Goal: Feedback & Contribution: Submit feedback/report problem

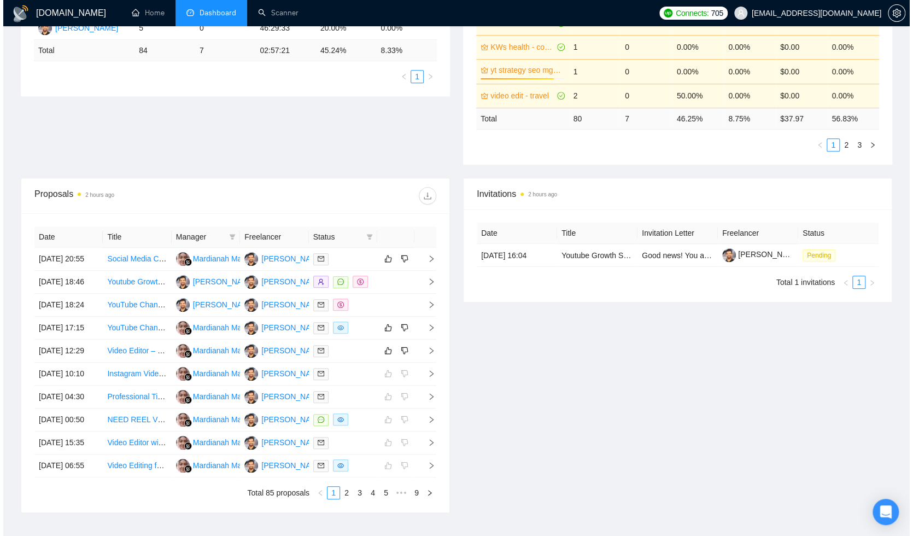
scroll to position [299, 0]
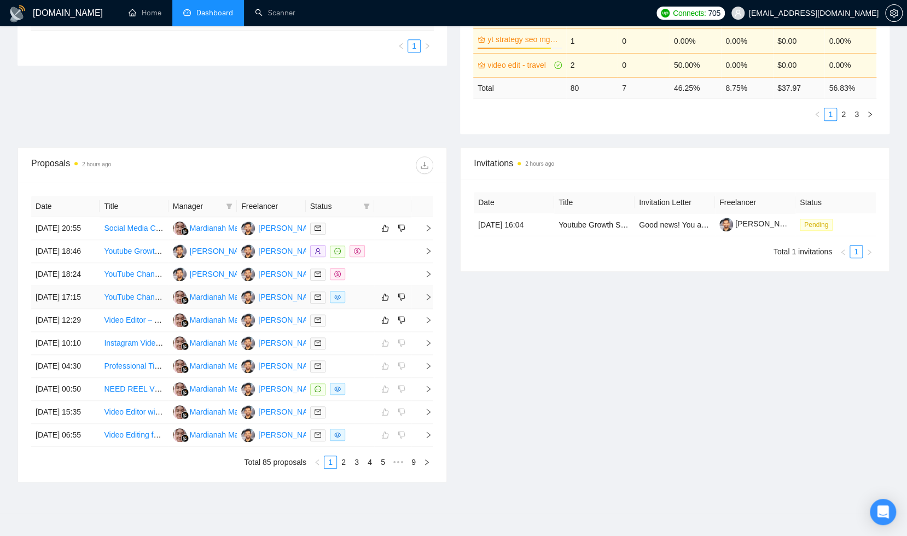
click at [358, 303] on div at bounding box center [340, 297] width 60 height 13
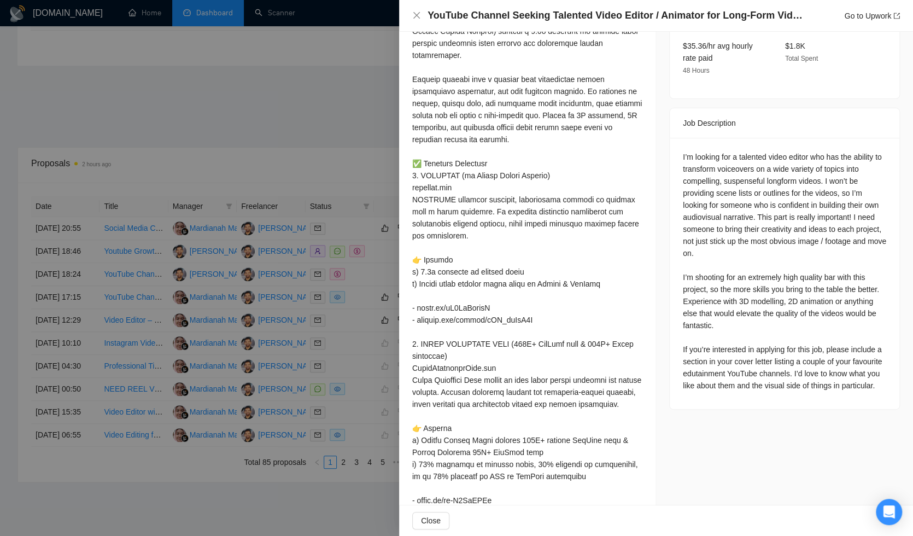
scroll to position [0, 0]
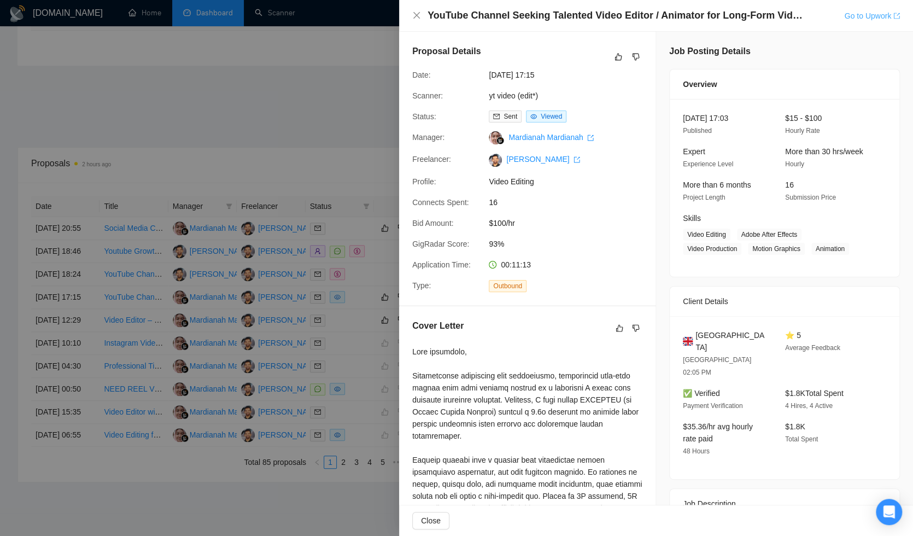
click at [847, 12] on link "Go to Upwork" at bounding box center [872, 15] width 56 height 9
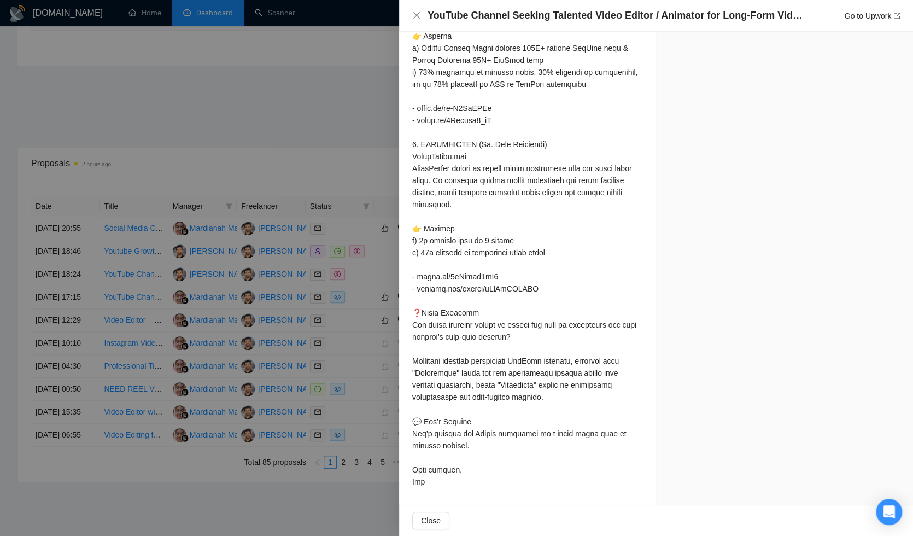
scroll to position [796, 0]
drag, startPoint x: 416, startPoint y: 373, endPoint x: 447, endPoint y: 372, distance: 31.2
click at [454, 373] on div at bounding box center [527, 30] width 230 height 914
copy div "ex topics"
drag, startPoint x: 515, startPoint y: 387, endPoint x: 551, endPoint y: 385, distance: 36.1
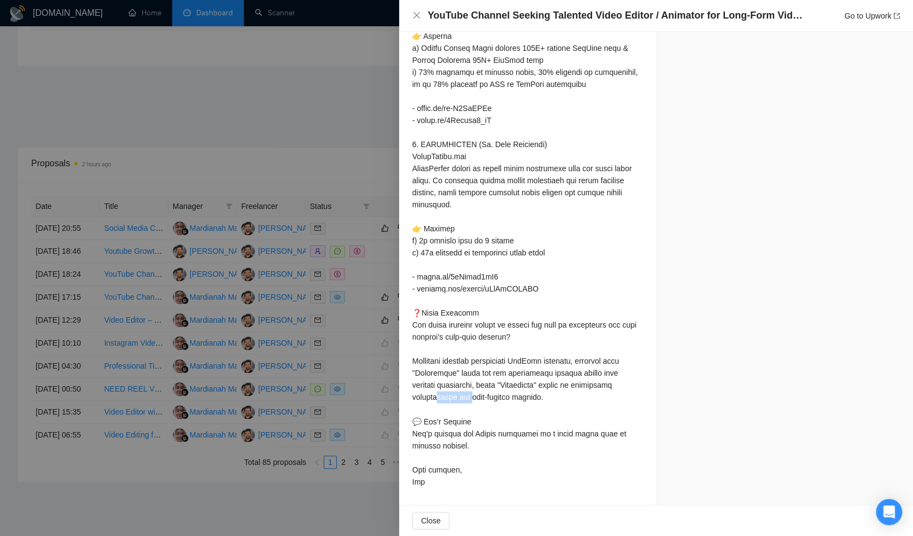
click at [551, 385] on div at bounding box center [527, 30] width 230 height 914
copy div "ng and hig"
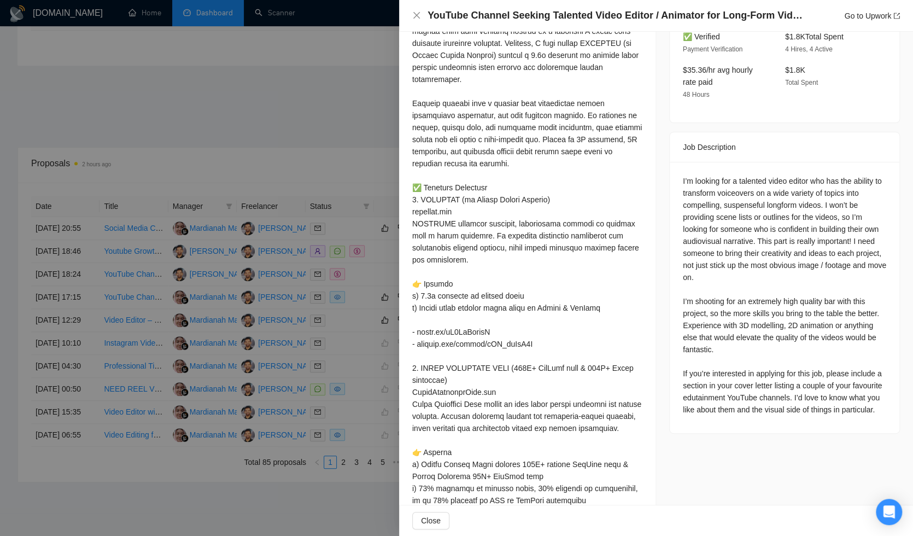
scroll to position [0, 0]
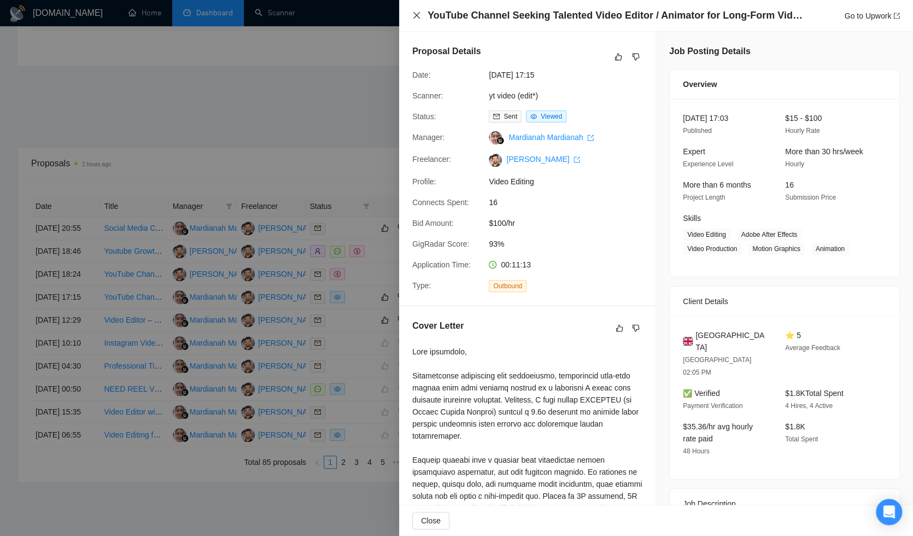
click at [418, 16] on icon "close" at bounding box center [416, 15] width 9 height 9
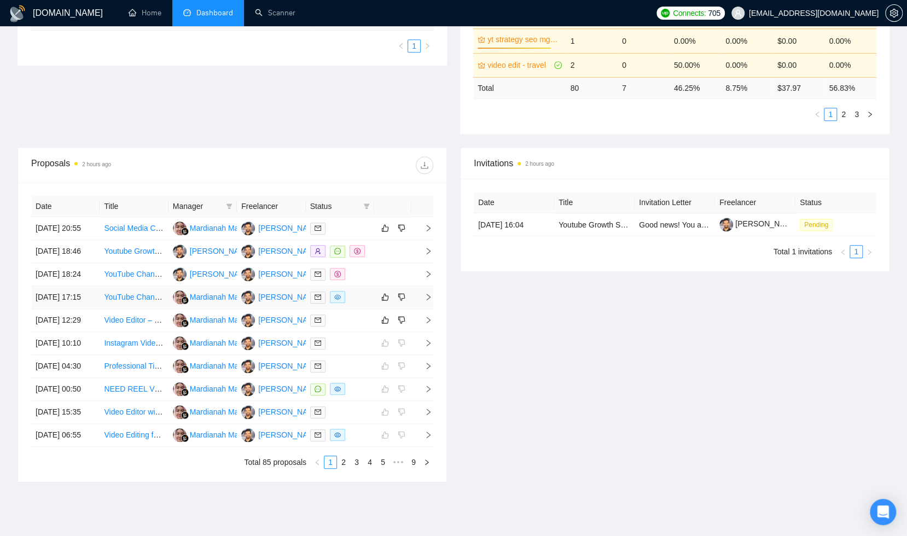
click at [354, 303] on div at bounding box center [340, 297] width 60 height 13
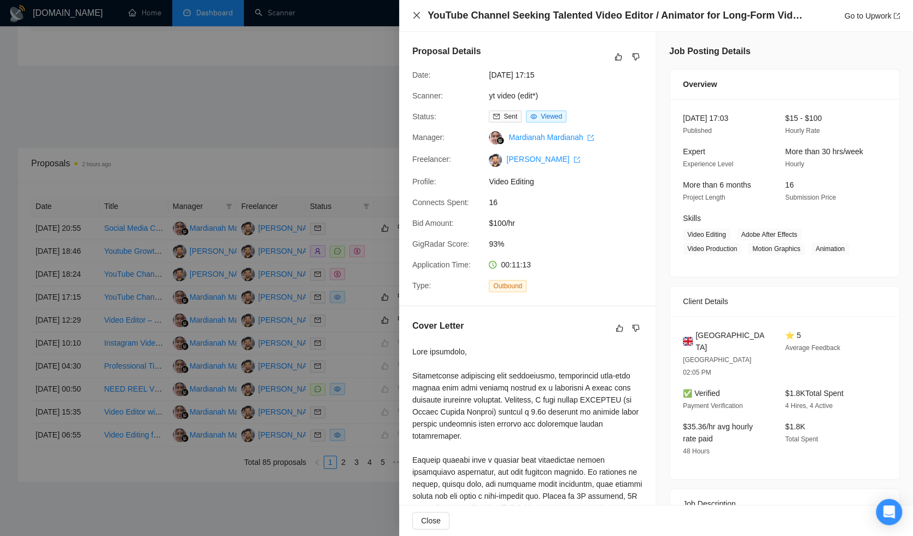
click at [417, 16] on icon "close" at bounding box center [416, 15] width 7 height 7
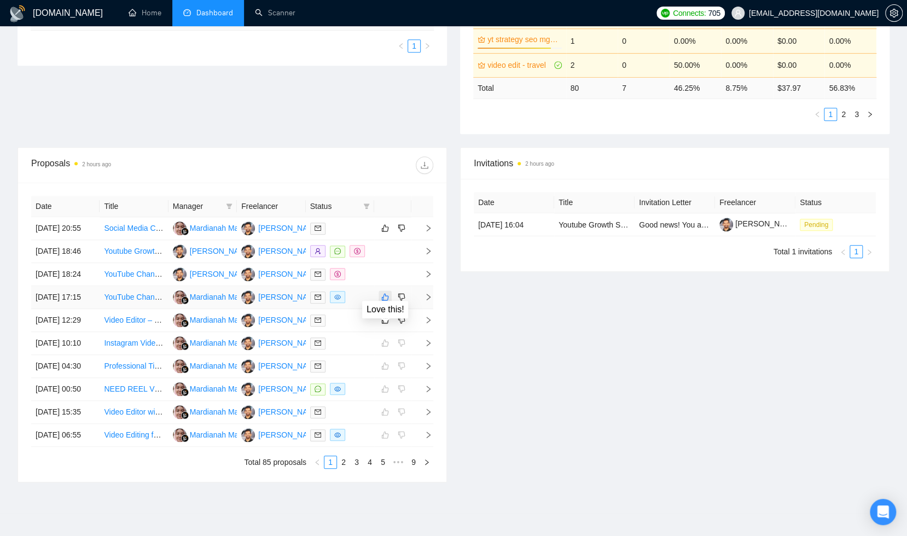
click at [387, 301] on icon "like" at bounding box center [385, 297] width 8 height 9
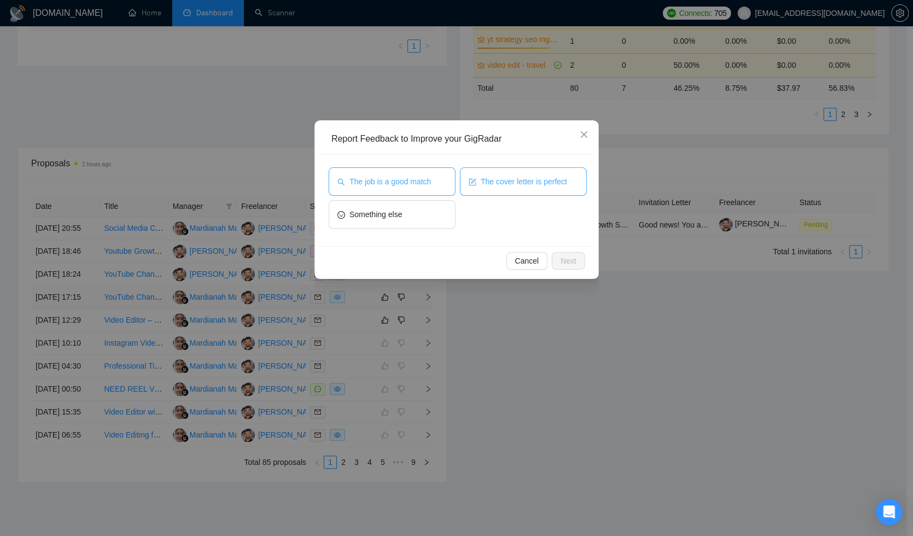
drag, startPoint x: 422, startPoint y: 176, endPoint x: 544, endPoint y: 184, distance: 122.2
click at [423, 176] on span "The job is a good match" at bounding box center [389, 182] width 81 height 12
click at [552, 184] on span "The cover letter is perfect" at bounding box center [524, 182] width 86 height 12
click at [565, 255] on span "Next" at bounding box center [568, 261] width 16 height 12
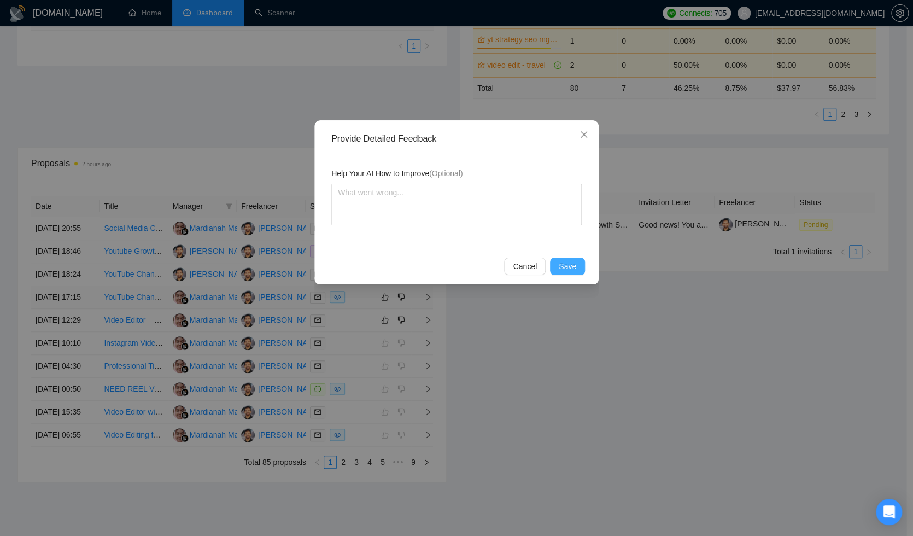
click at [572, 266] on span "Save" at bounding box center [567, 266] width 17 height 12
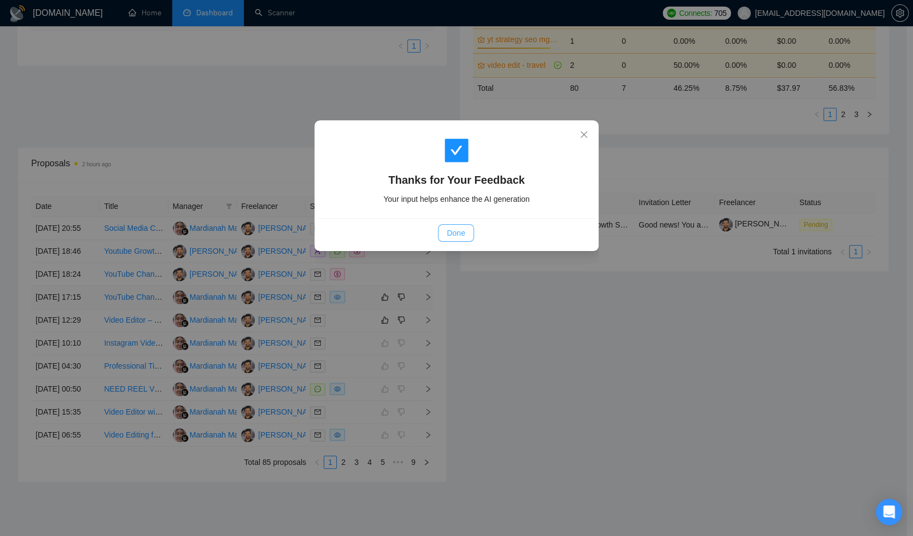
click at [454, 227] on span "Done" at bounding box center [456, 233] width 18 height 12
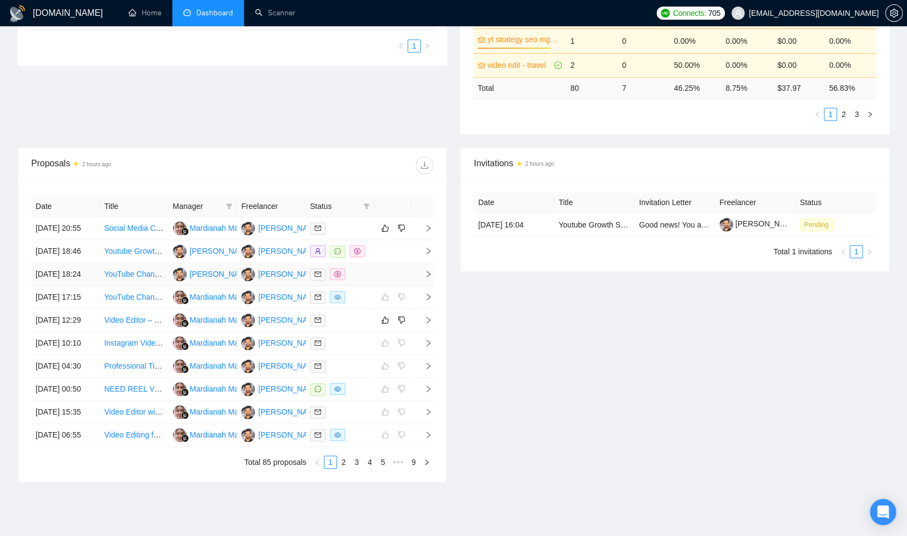
click at [406, 286] on td at bounding box center [392, 274] width 37 height 23
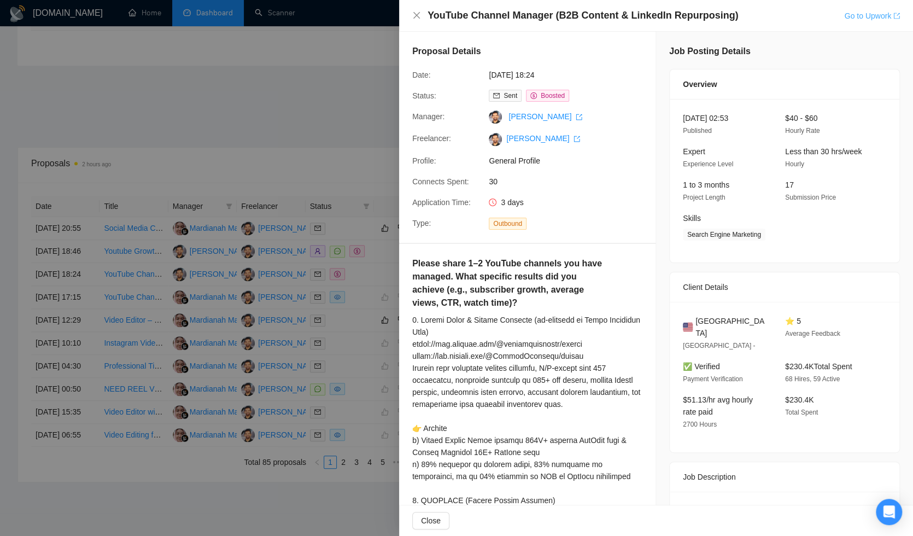
click at [868, 16] on link "Go to Upwork" at bounding box center [872, 15] width 56 height 9
click at [278, 82] on div at bounding box center [456, 268] width 913 height 536
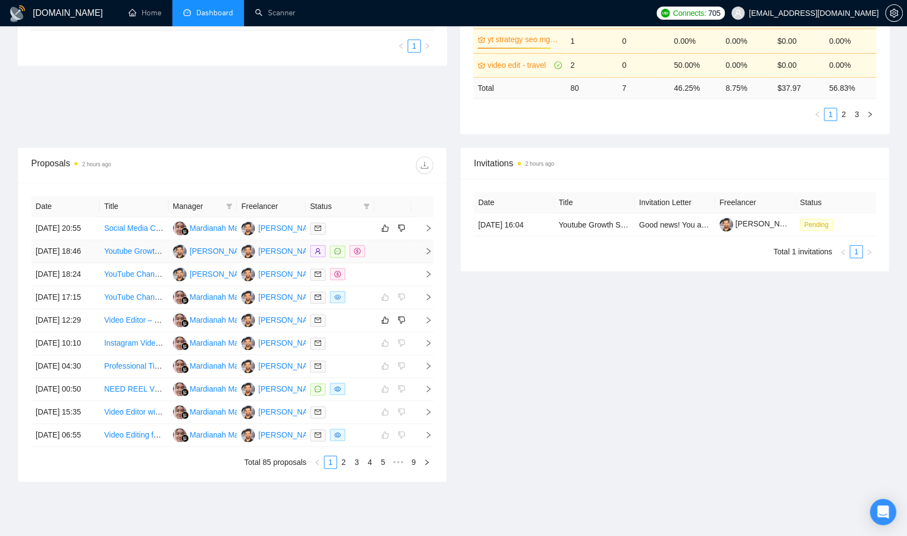
click at [394, 263] on td at bounding box center [392, 251] width 37 height 23
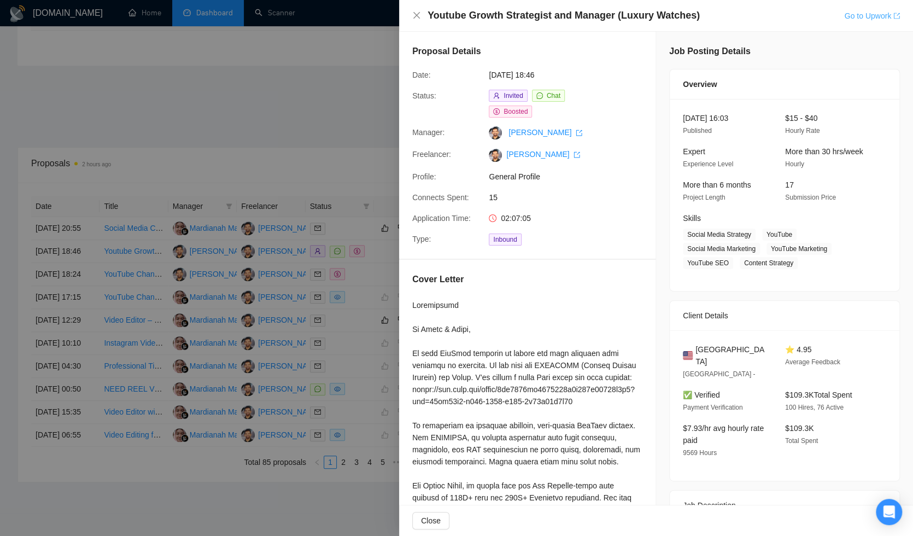
click at [851, 16] on link "Go to Upwork" at bounding box center [872, 15] width 56 height 9
click at [413, 13] on icon "close" at bounding box center [416, 15] width 9 height 9
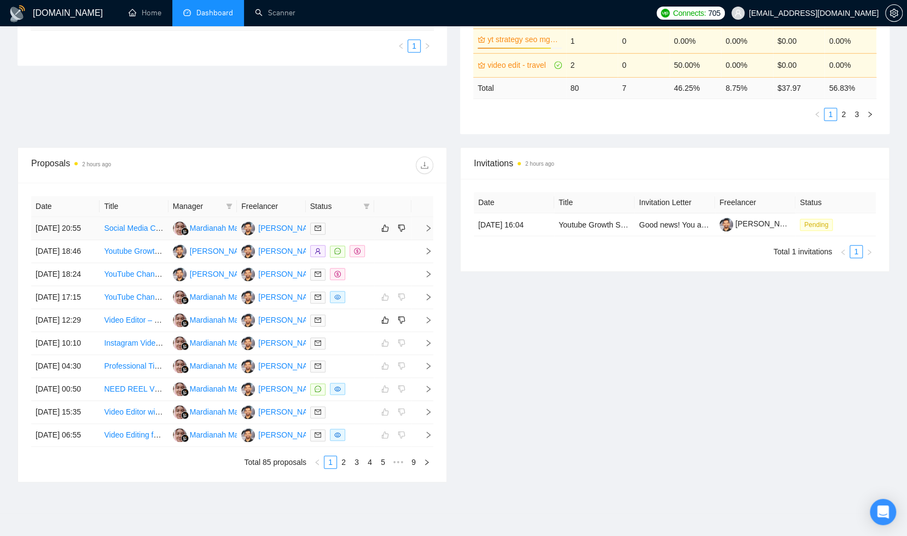
click at [343, 232] on div at bounding box center [340, 228] width 60 height 13
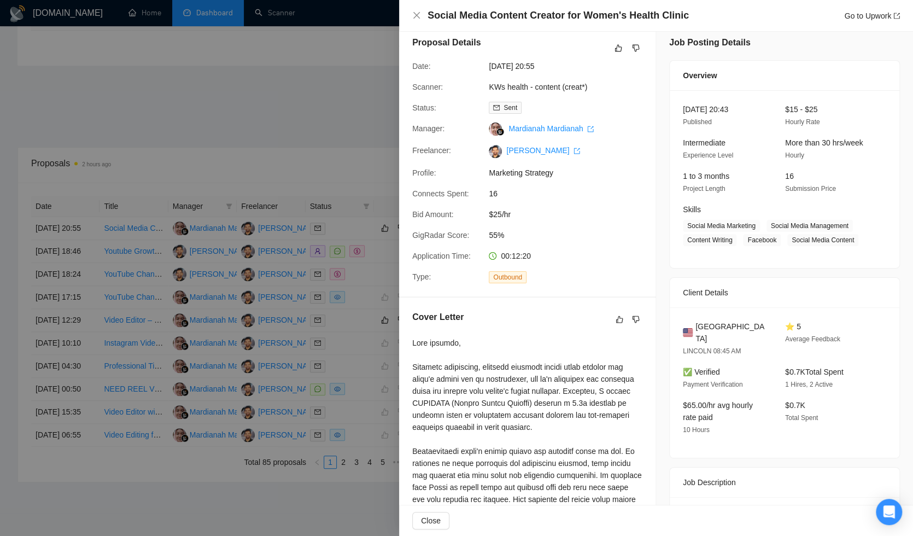
scroll to position [125, 0]
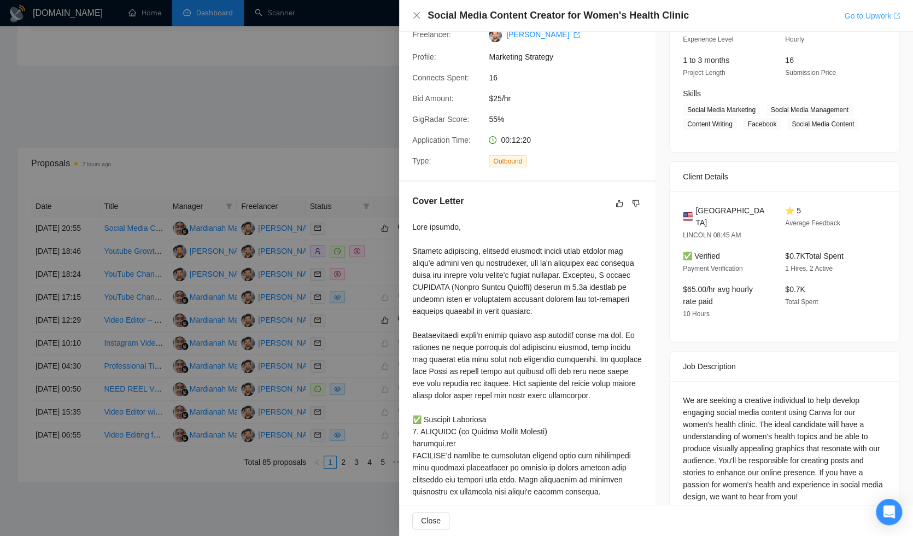
click at [856, 19] on link "Go to Upwork" at bounding box center [872, 15] width 56 height 9
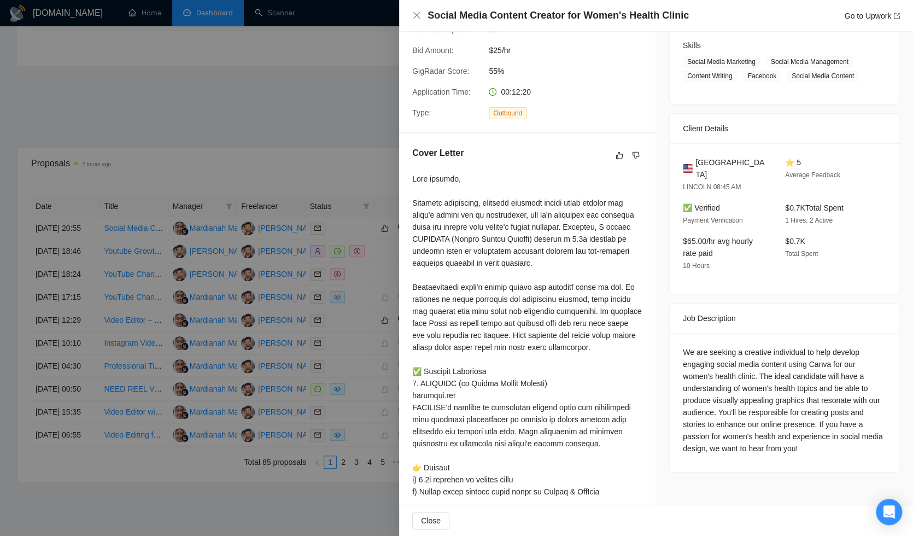
scroll to position [0, 0]
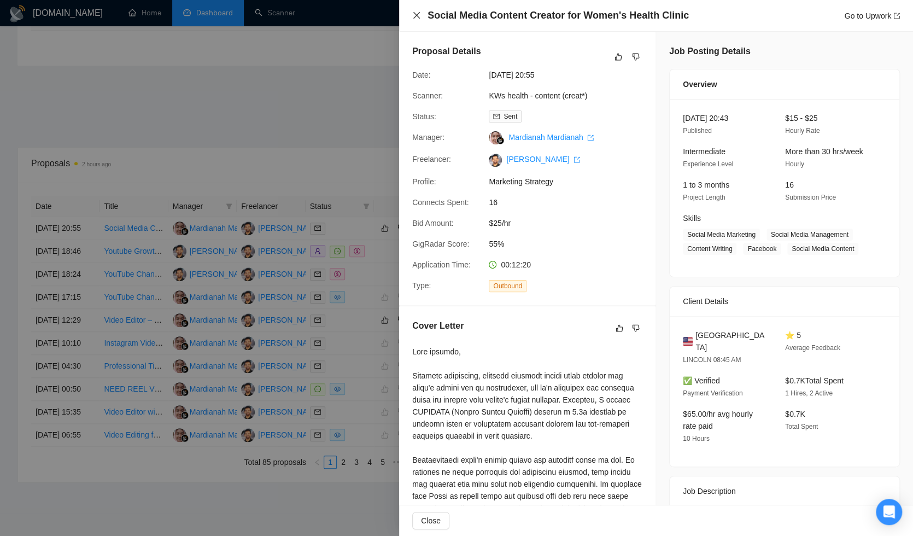
click at [417, 17] on icon "close" at bounding box center [416, 15] width 9 height 9
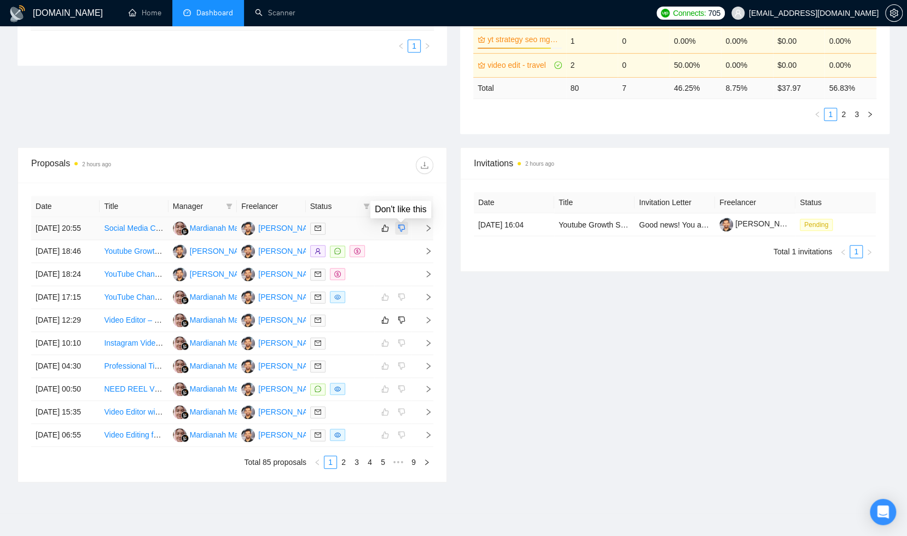
click at [402, 232] on icon "dislike" at bounding box center [401, 228] width 7 height 7
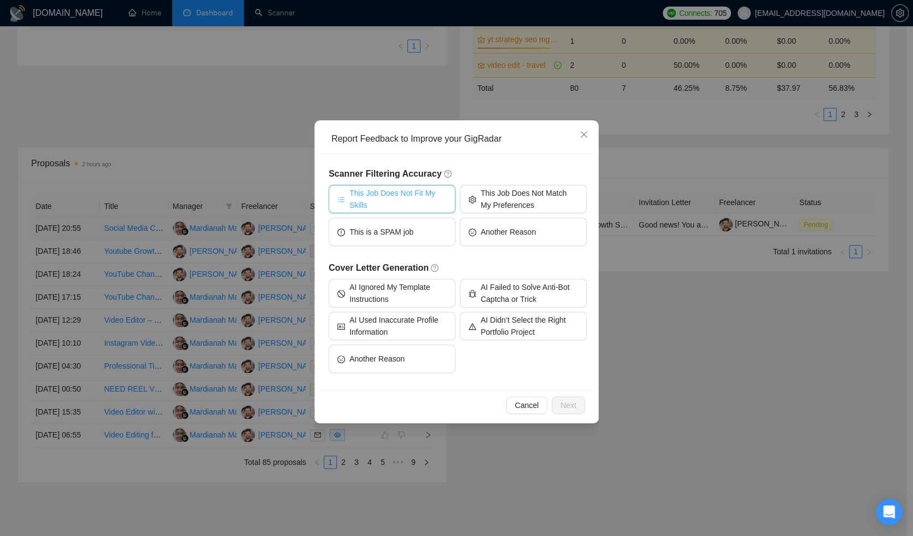
click at [441, 199] on span "This Job Does Not Fit My Skills" at bounding box center [397, 199] width 97 height 24
click at [516, 400] on span "Cancel" at bounding box center [527, 405] width 24 height 12
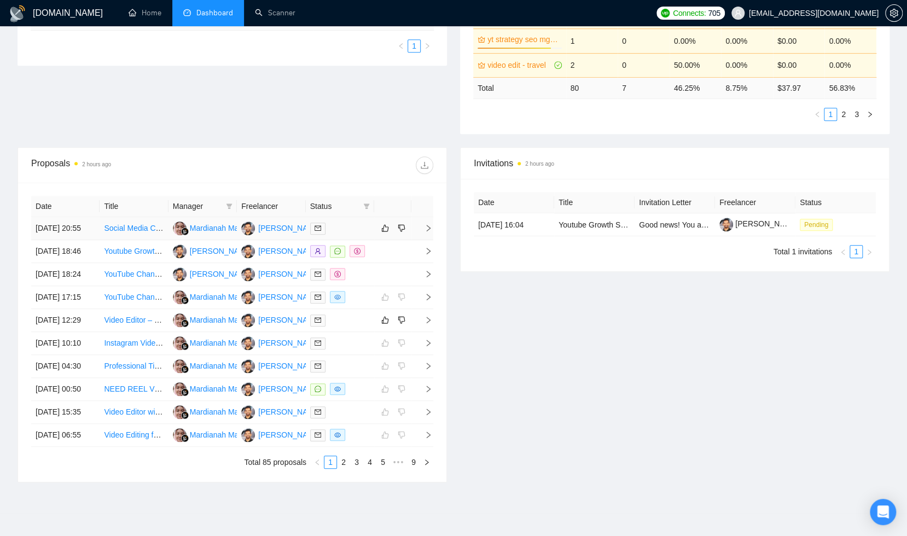
click at [349, 235] on div at bounding box center [340, 228] width 60 height 13
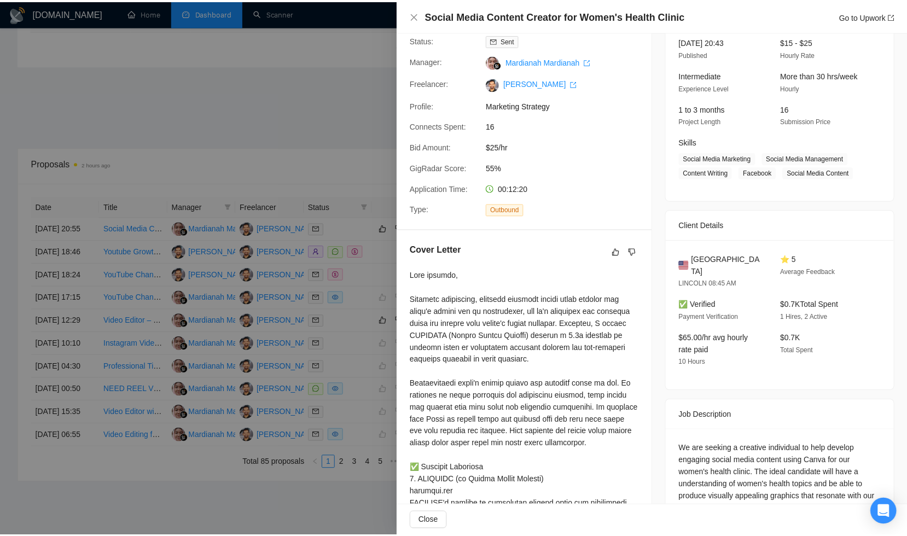
scroll to position [100, 0]
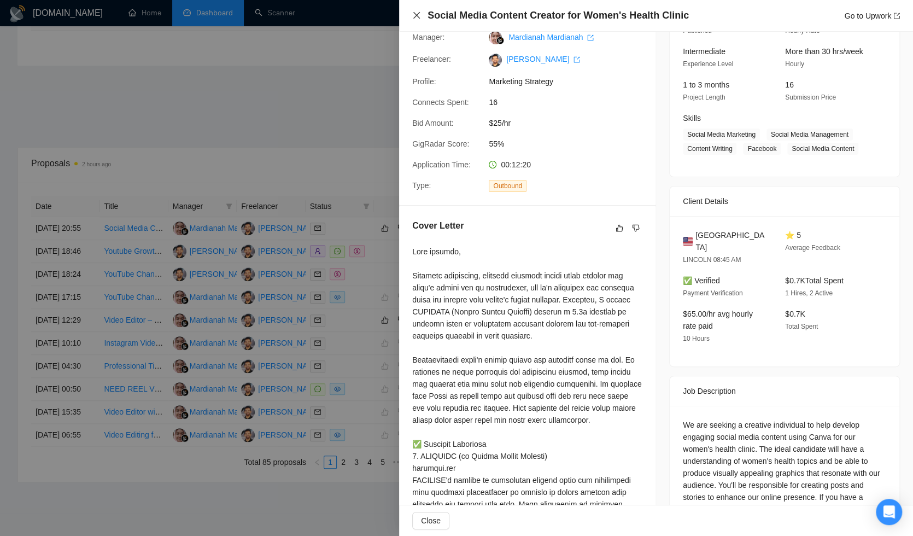
click at [416, 16] on icon "close" at bounding box center [416, 15] width 7 height 7
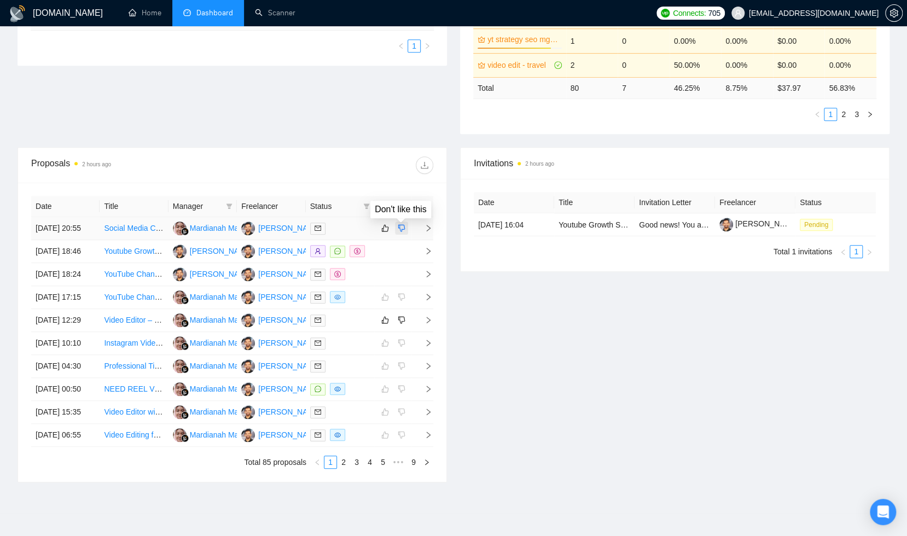
click at [404, 232] on icon "dislike" at bounding box center [401, 228] width 7 height 7
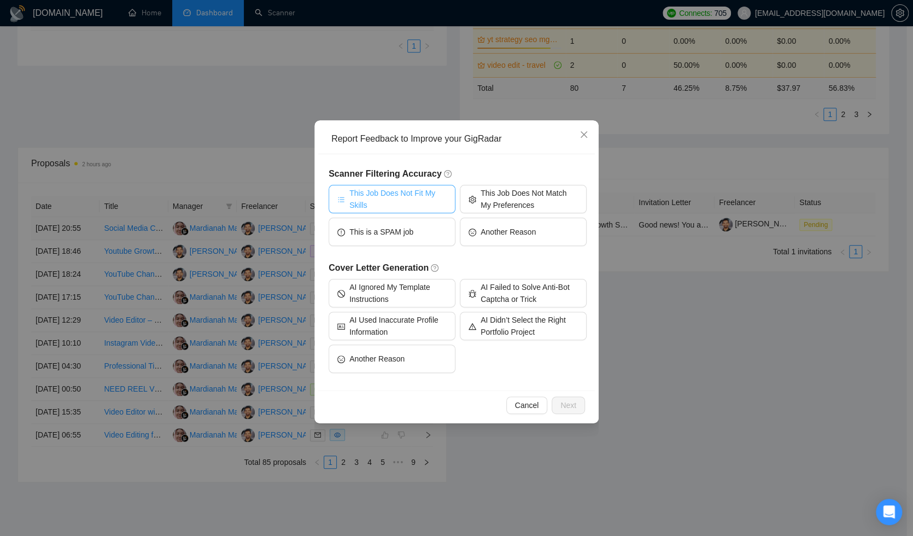
click at [416, 204] on span "This Job Does Not Fit My Skills" at bounding box center [397, 199] width 97 height 24
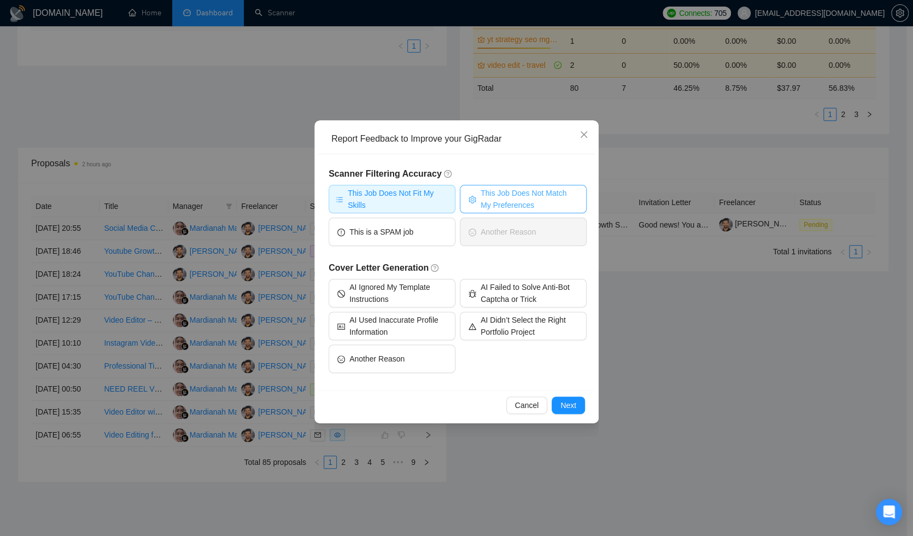
click at [545, 198] on span "This Job Does Not Match My Preferences" at bounding box center [529, 199] width 97 height 24
click at [425, 324] on span "AI Used Inaccurate Profile Information" at bounding box center [397, 326] width 97 height 24
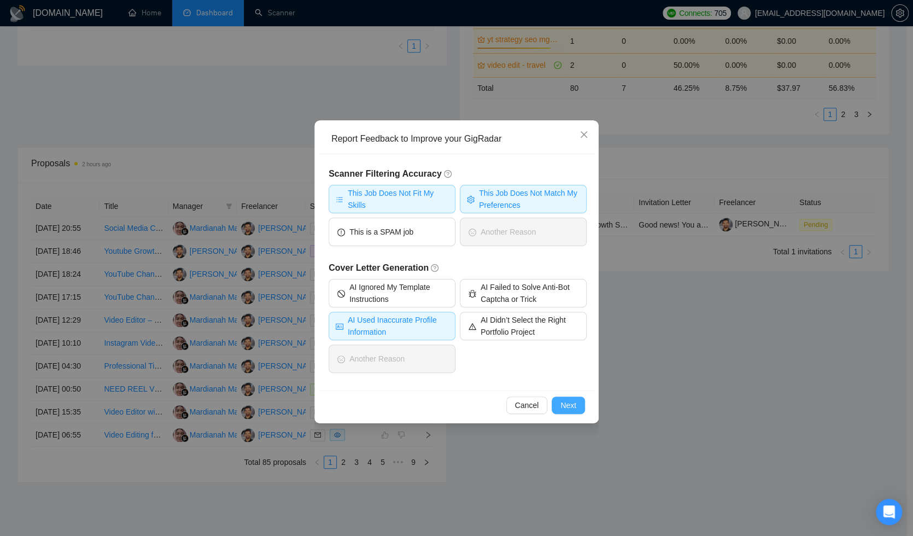
click at [569, 405] on span "Next" at bounding box center [568, 405] width 16 height 12
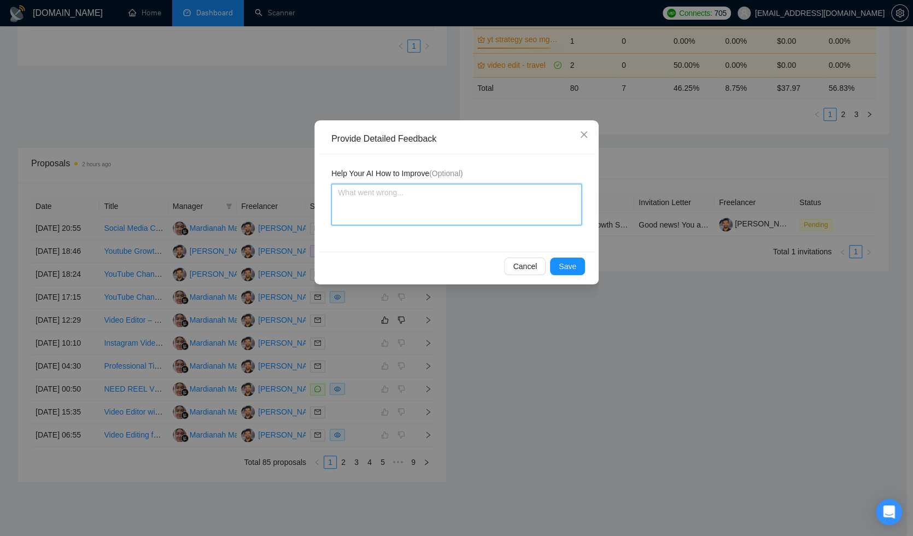
click at [475, 215] on textarea at bounding box center [456, 205] width 250 height 42
type textarea "I"
type textarea "I a"
type textarea "I am"
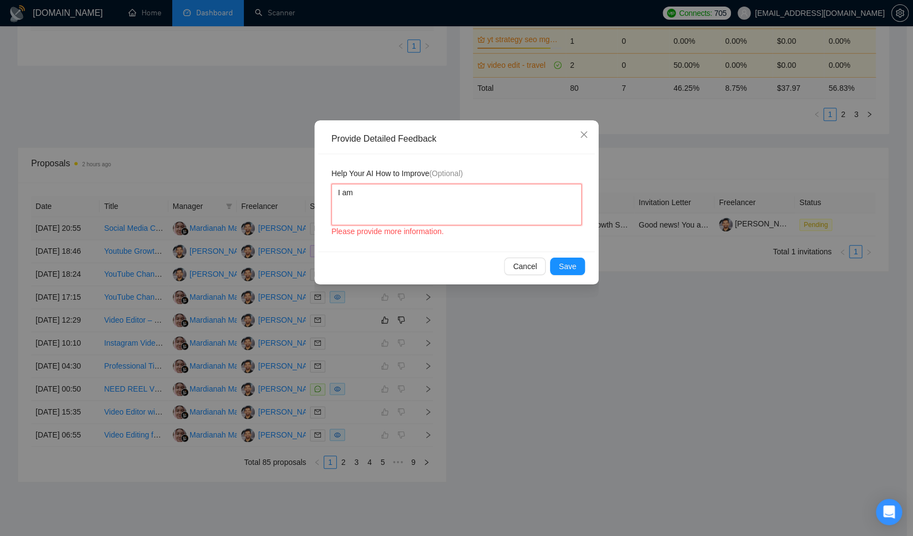
type textarea "I am"
type textarea "I am e"
type textarea "I am ex"
type textarea "I am exp"
type textarea "I am expe"
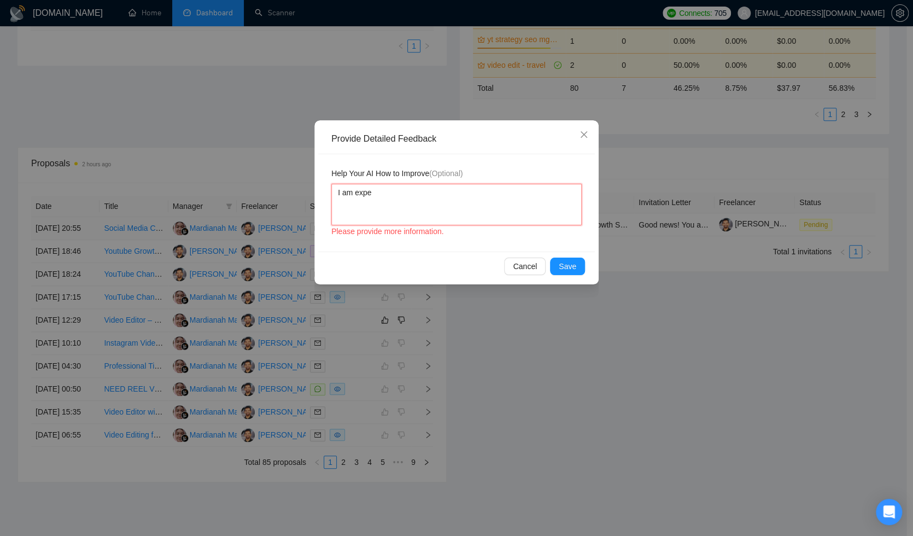
type textarea "I am exper"
type textarea "I am expert"
type textarea "I am expert i"
type textarea "I am expert in"
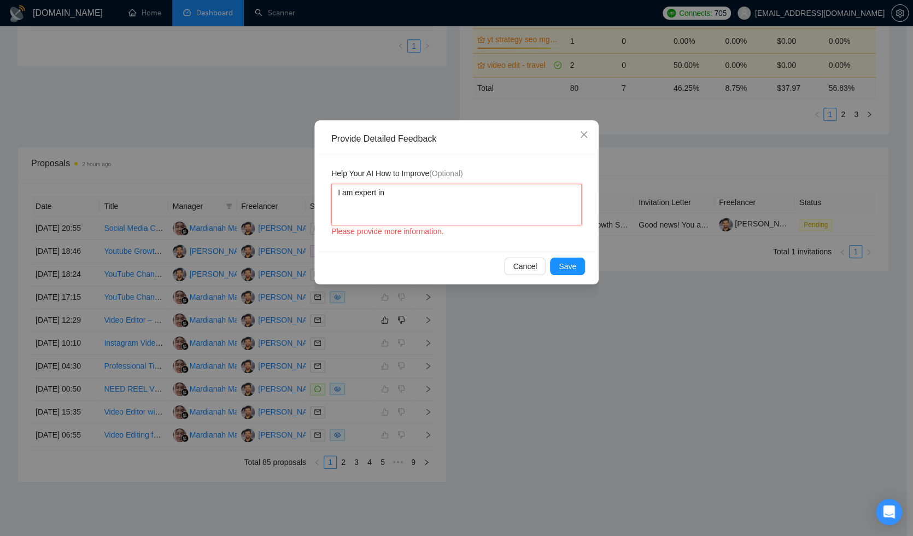
type textarea "I am expert in"
type textarea "I am expert in v"
type textarea "I am expert in vi"
type textarea "I am expert in vid"
type textarea "I am expert in vide"
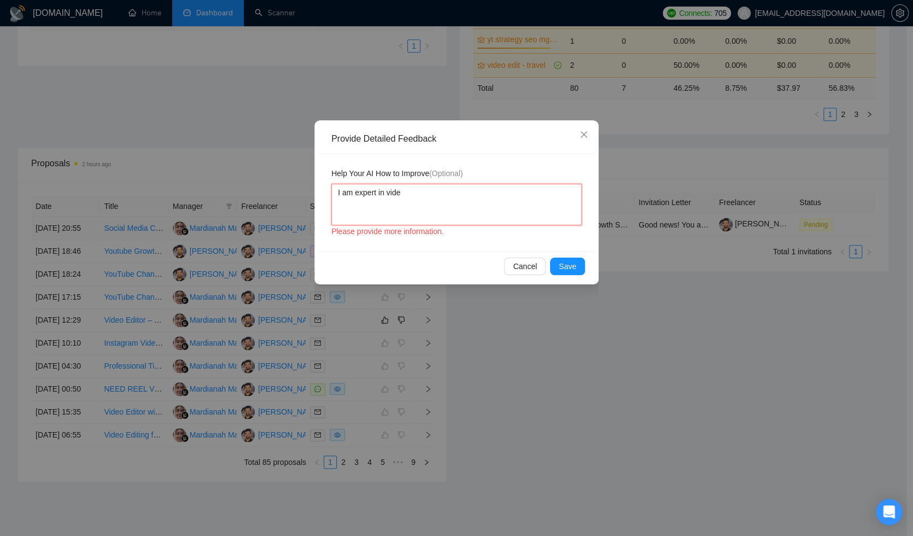
type textarea "I am expert in video"
type textarea "I am expert in video e"
type textarea "I am expert in video ed"
type textarea "I am expert in video edi"
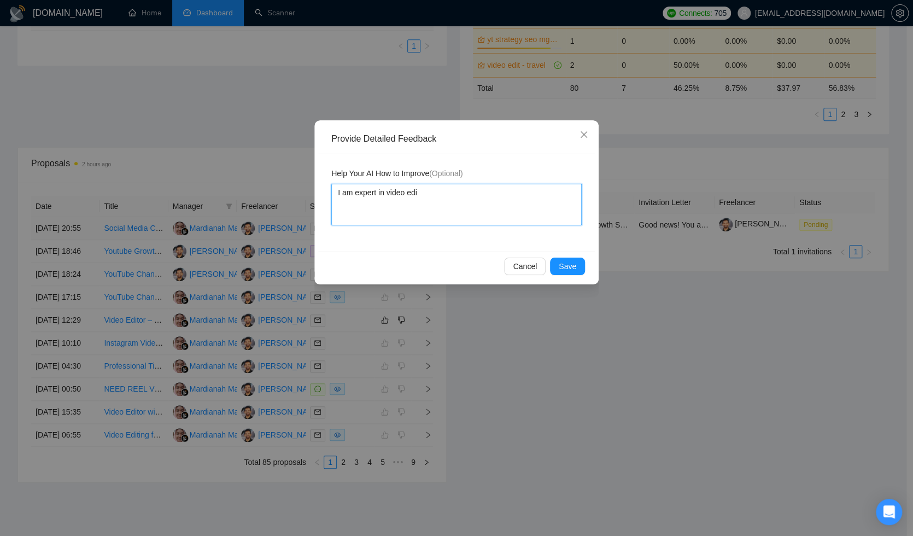
type textarea "I am expert in video edit"
type textarea "I am expert in video editi"
type textarea "I am expert in video editin"
type textarea "I am expert in video editing"
type textarea "I am expert in video editing,"
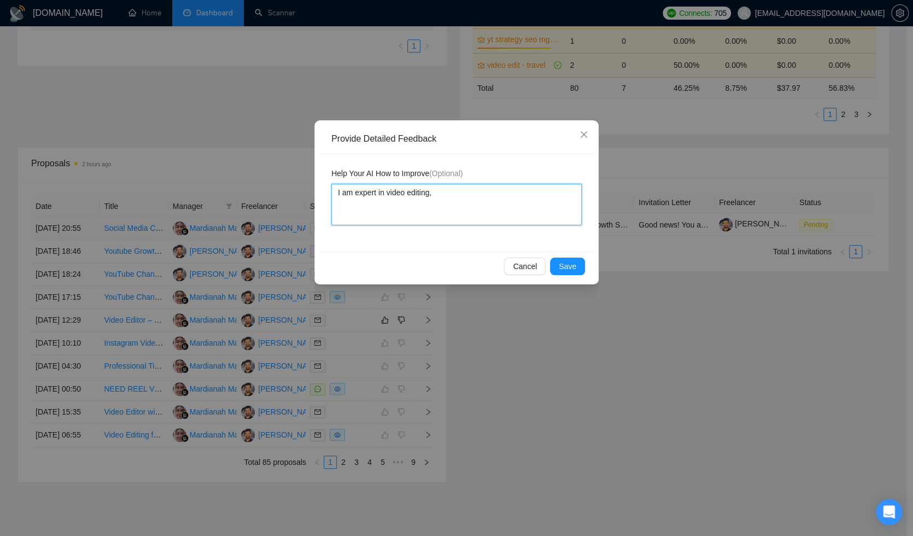
type textarea "I am expert in video editing,"
type textarea "I am expert in video editing, n"
type textarea "I am expert in video editing, no"
type textarea "I am expert in video editing, not"
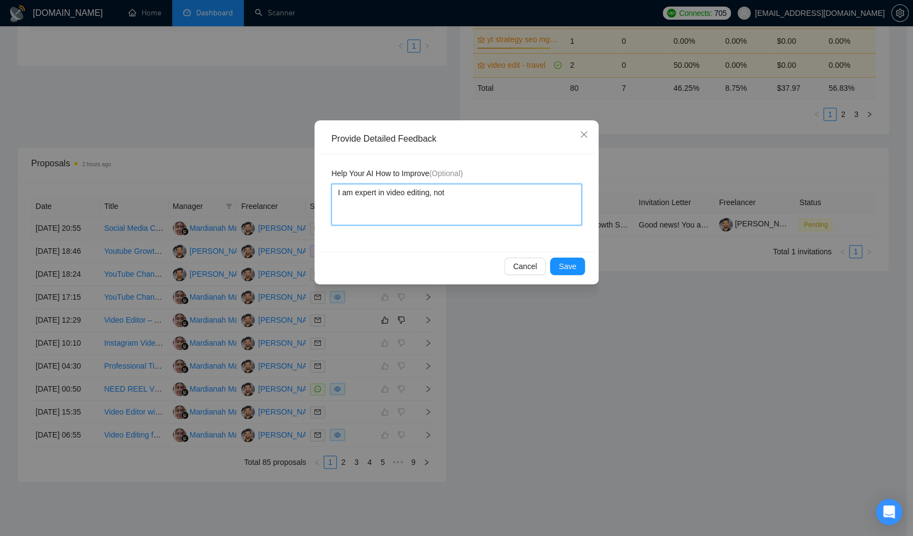
type textarea "I am expert in video editing, not i"
type textarea "I am expert in video editing, not in"
type textarea "I am expert in video editing, not in d"
type textarea "I am expert in video editing, not in de"
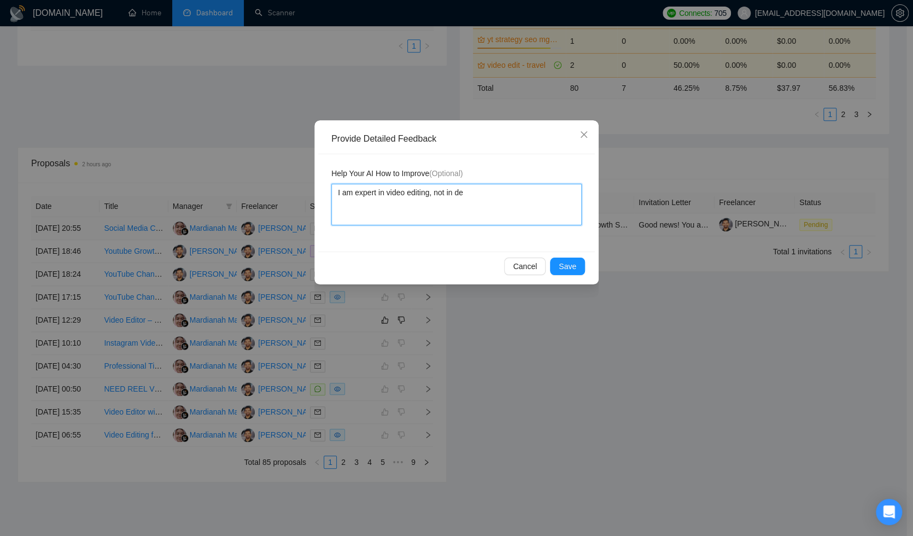
type textarea "I am expert in video editing, not in d"
type textarea "I am expert in video editing, not in"
type textarea "I am expert in video editing, not in d"
type textarea "I am expert in video editing, not in de"
type textarea "I am expert in video editing, not in des"
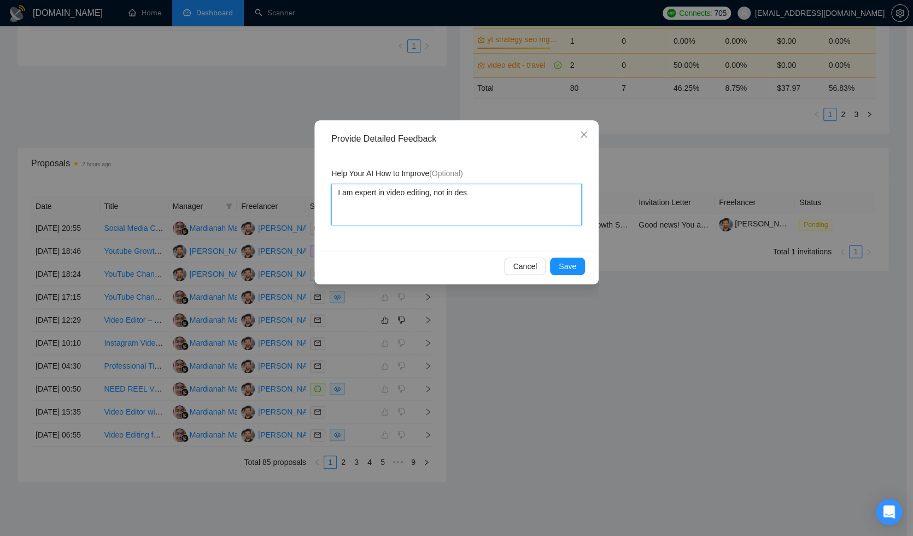
type textarea "I am expert in video editing, not in desi"
type textarea "I am expert in video editing, not in desig"
type textarea "I am expert in video editing, not in design"
type textarea "I am expert in video editing, not in designi"
type textarea "I am expert in video editing, not in designin"
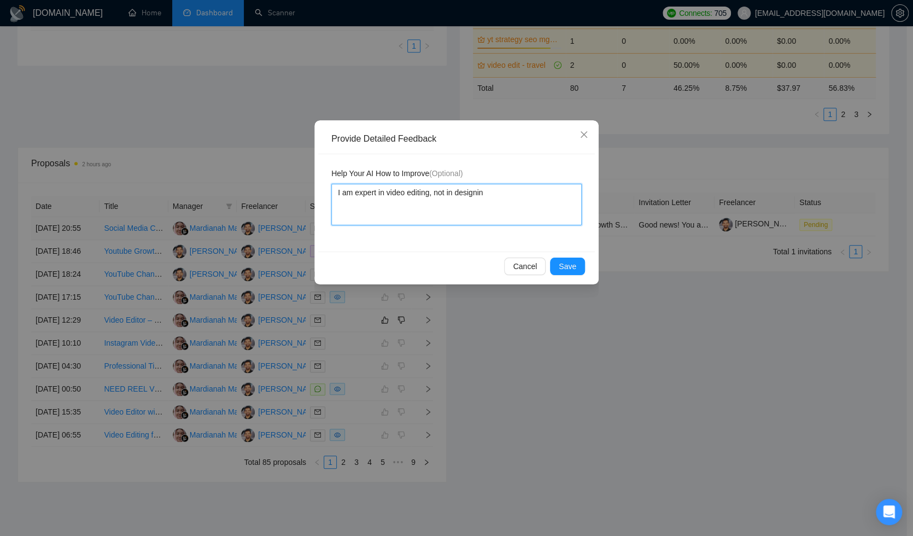
type textarea "I am expert in video editing, not in designing"
type textarea "I am expert in video editing, not in designing u"
type textarea "I am expert in video editing, not in designing us"
type textarea "I am expert in video editing, not in designing usi"
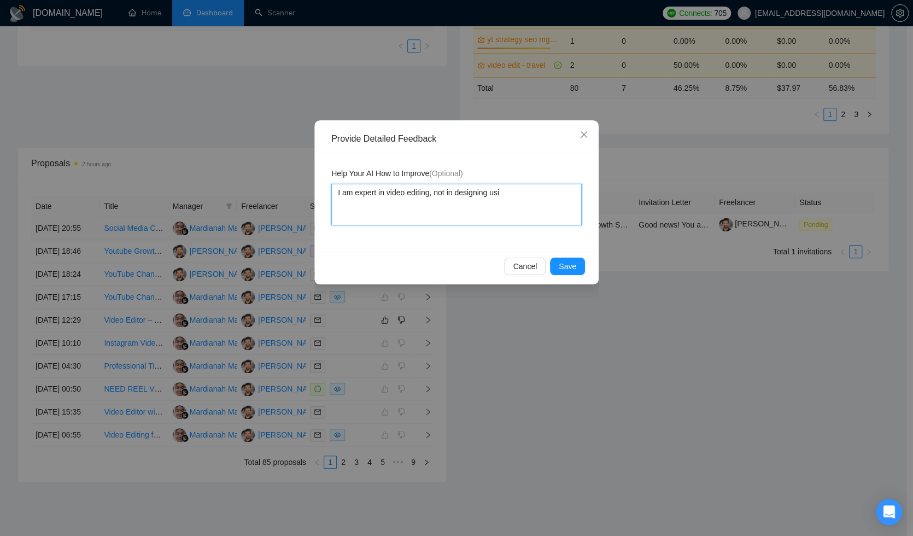
type textarea "I am expert in video editing, not in designing usin"
type textarea "I am expert in video editing, not in designing using"
type textarea "I am expert in video editing, not in designing using c"
type textarea "I am expert in video editing, not in designing using ca"
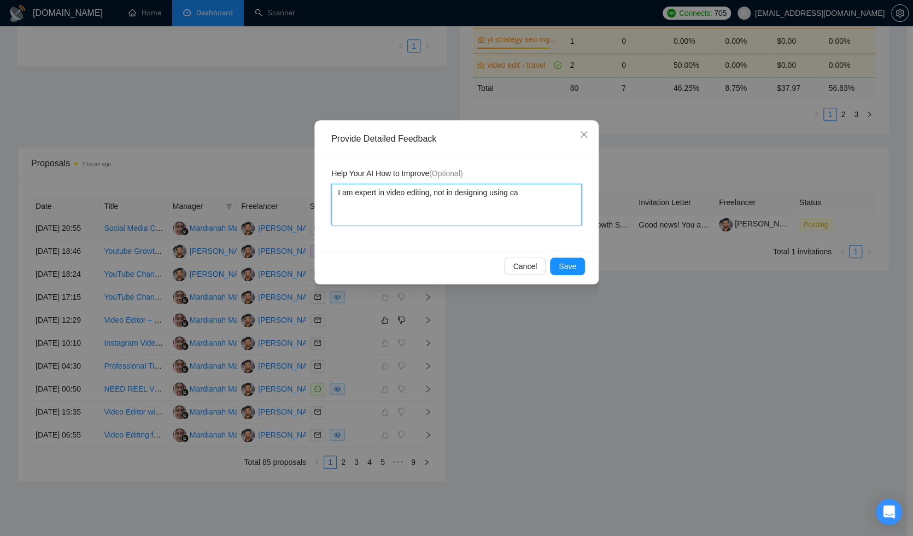
type textarea "I am expert in video editing, not in designing using c"
type textarea "I am expert in video editing, not in designing using"
type textarea "I am expert in video editing, not in designing using C"
type textarea "I am expert in video editing, not in designing using Ca"
type textarea "I am expert in video editing, not in designing using Can"
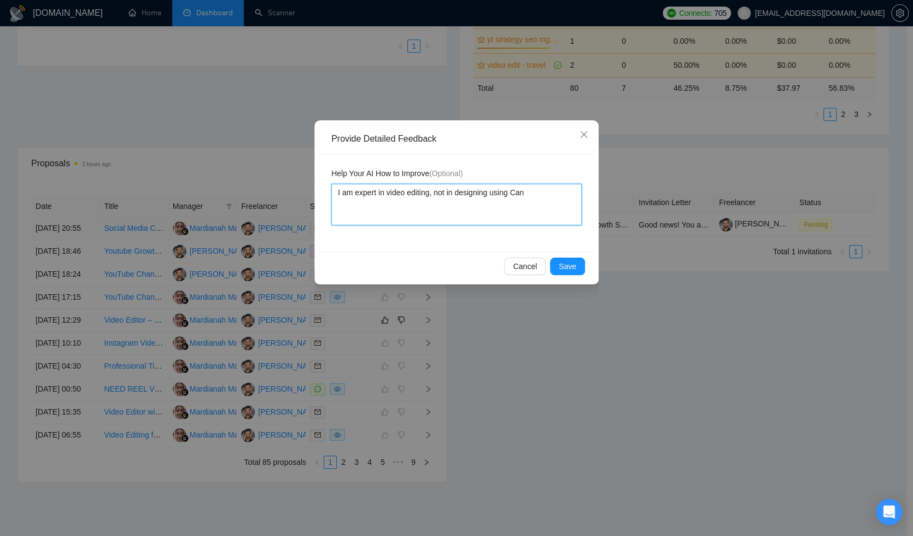
type textarea "I am expert in video editing, not in designing using Canv"
type textarea "I am expert in video editing, not in designing using Canva"
type textarea "I am expert in video editing, not in designing using Canva."
type textarea "I am expert in video editing, not in designing using Canva. P"
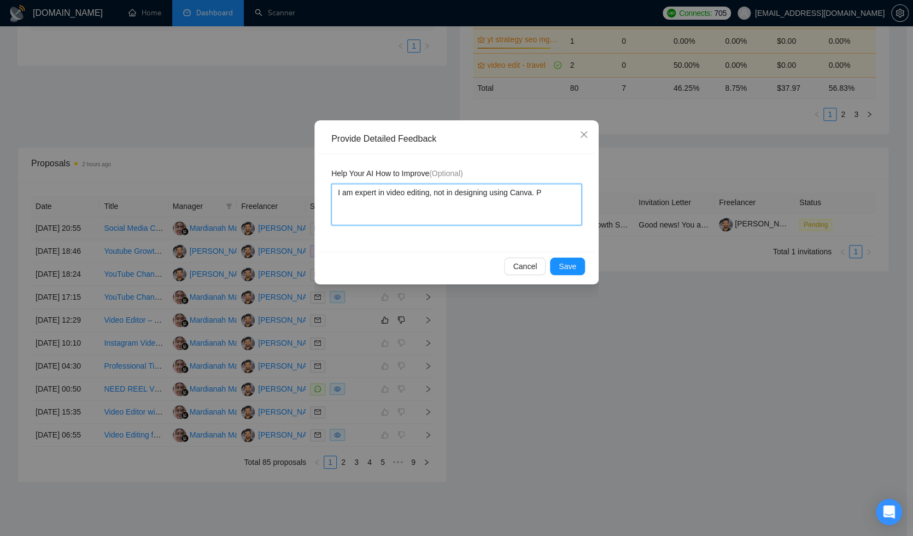
type textarea "I am expert in video editing, not in designing using Canva. Pl"
type textarea "I am expert in video editing, not in designing using Canva. Ple"
type textarea "I am expert in video editing, not in designing using Canva. Plea"
type textarea "I am expert in video editing, not in designing using Canva. Pleae"
type textarea "I am expert in video editing, not in designing using Canva. Plea"
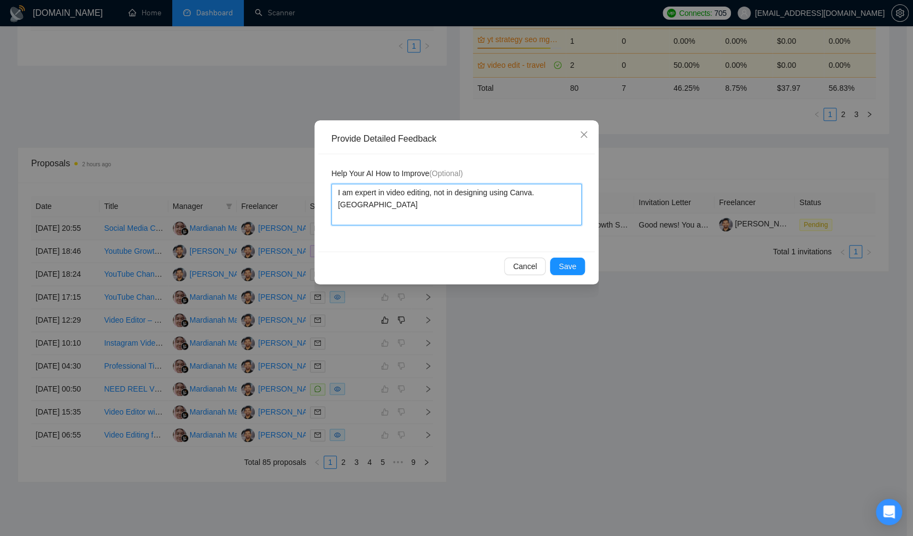
type textarea "I am expert in video editing, not in designing using Canva. Pleas"
type textarea "I am expert in video editing, not in designing using Canva. Please"
type textarea "I am expert in video editing, not in designing using Canva. Please n"
type textarea "I am expert in video editing, not in designing using Canva. Please ne"
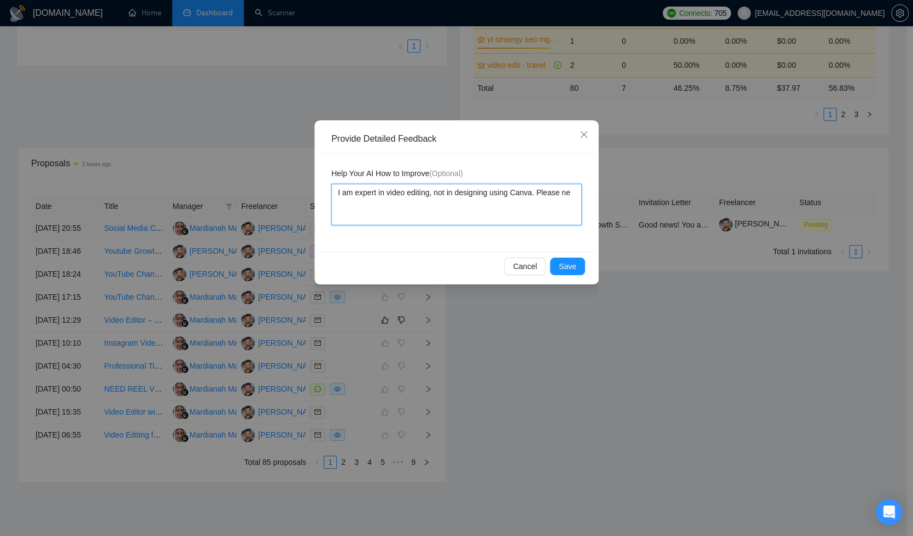
type textarea "I am expert in video editing, not in designing using Canva. Please nev"
type textarea "I am expert in video editing, not in designing using Canva. Please neve"
type textarea "I am expert in video editing, not in designing using Canva. Please never"
type textarea "I am expert in video editing, not in designing using Canva. Please never a"
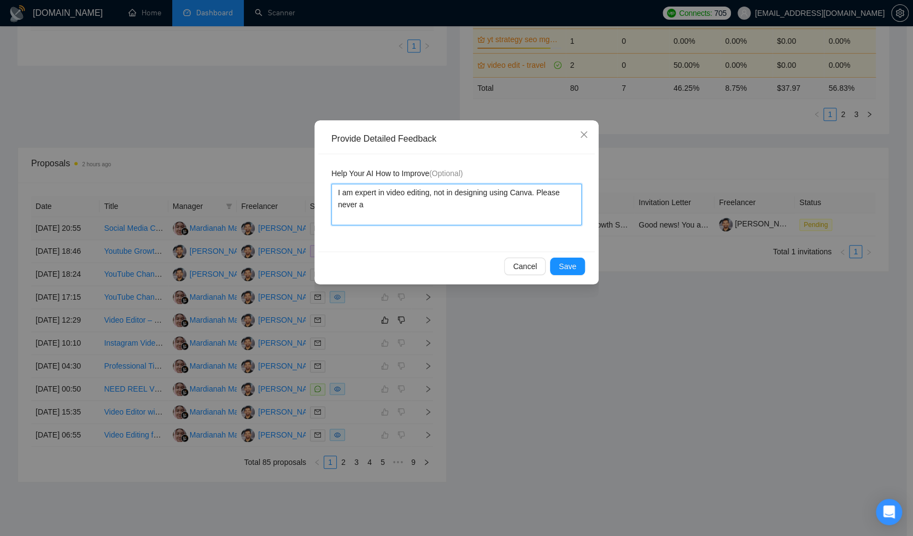
type textarea "I am expert in video editing, not in designing using Canva. Please never ap"
type textarea "I am expert in video editing, not in designing using Canva. Please never app"
type textarea "I am expert in video editing, not in designing using Canva. Please never appl"
type textarea "I am expert in video editing, not in designing using Canva. Please never apply"
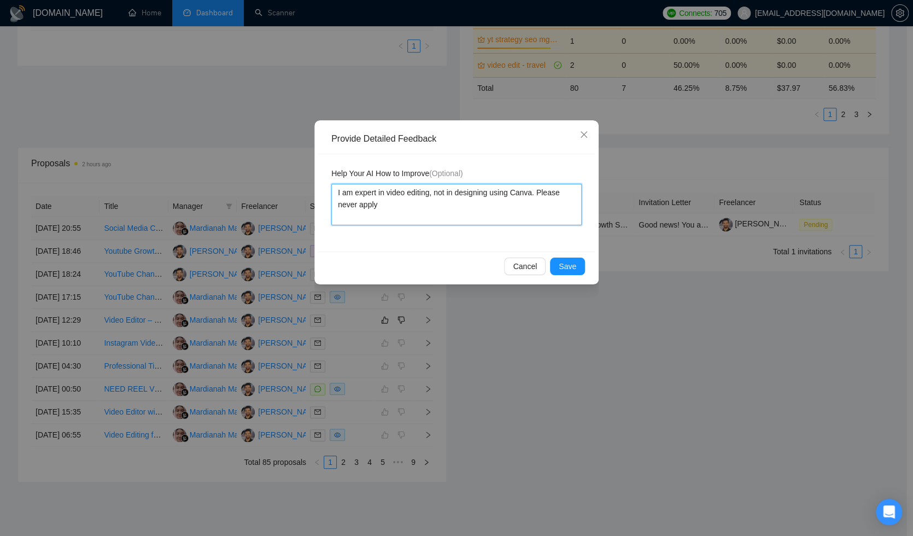
type textarea "I am expert in video editing, not in designing using Canva. Please never apply f"
type textarea "I am expert in video editing, not in designing using Canva. Please never apply …"
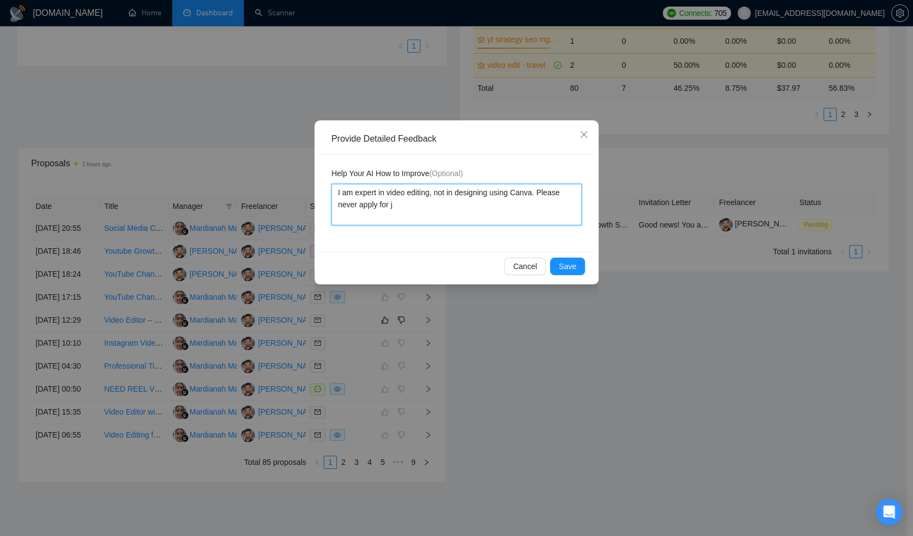
type textarea "I am expert in video editing, not in designing using Canva. Please never apply …"
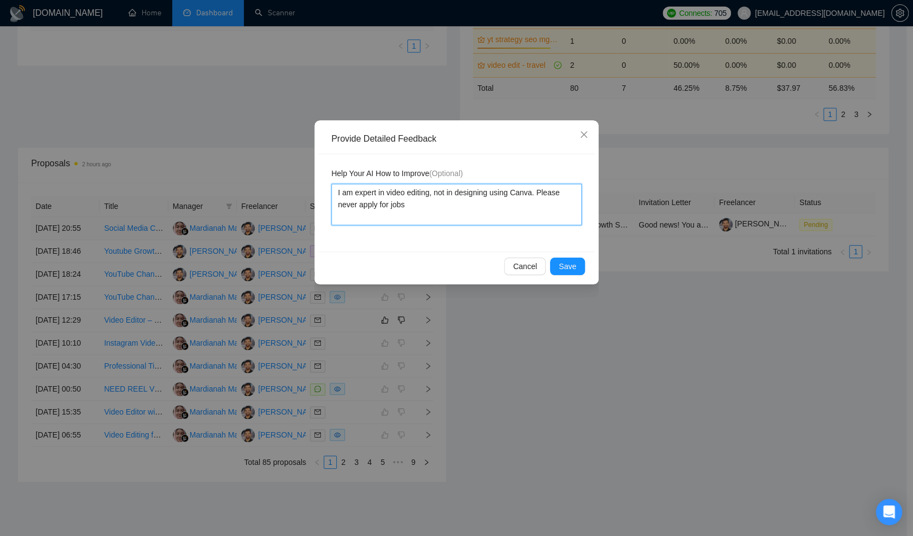
type textarea "I am expert in video editing, not in designing using Canva. Please never apply …"
drag, startPoint x: 513, startPoint y: 206, endPoint x: 331, endPoint y: 196, distance: 182.4
click at [330, 195] on div "Help Your AI How to Improve (Optional) I am expert in video editing, not in des…" at bounding box center [456, 202] width 277 height 97
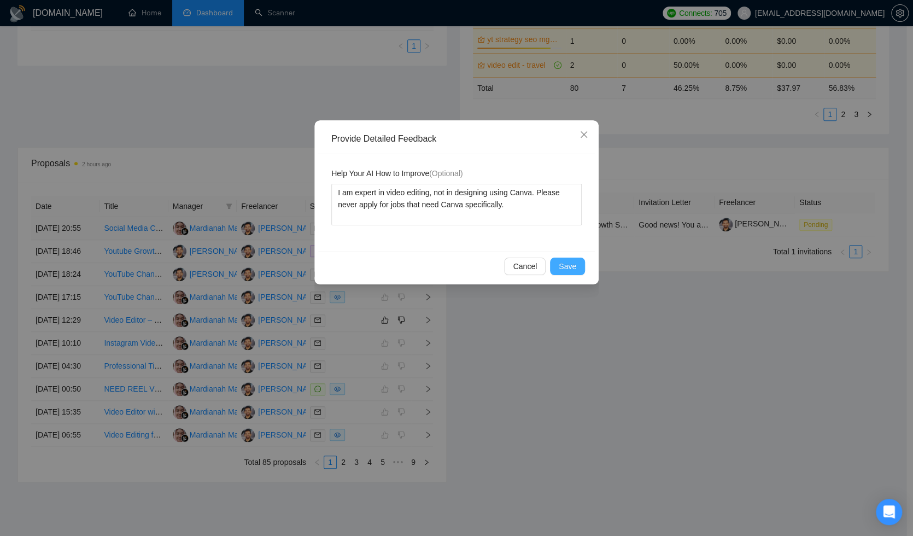
click at [573, 269] on span "Save" at bounding box center [567, 266] width 17 height 12
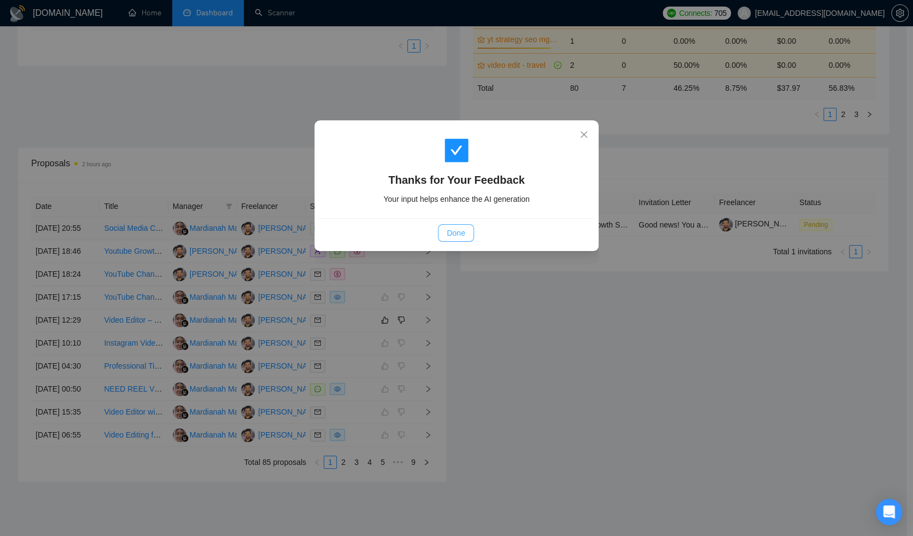
click at [455, 237] on span "Done" at bounding box center [456, 233] width 18 height 12
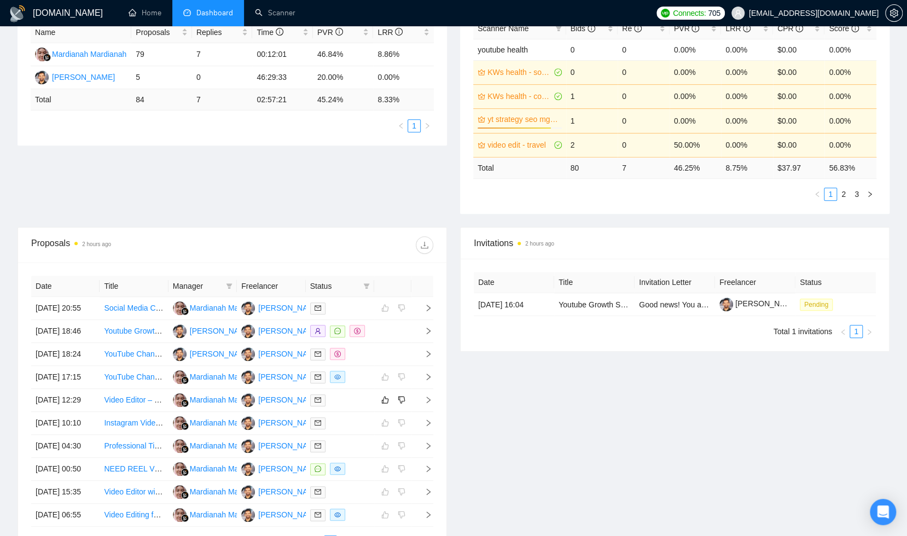
scroll to position [224, 0]
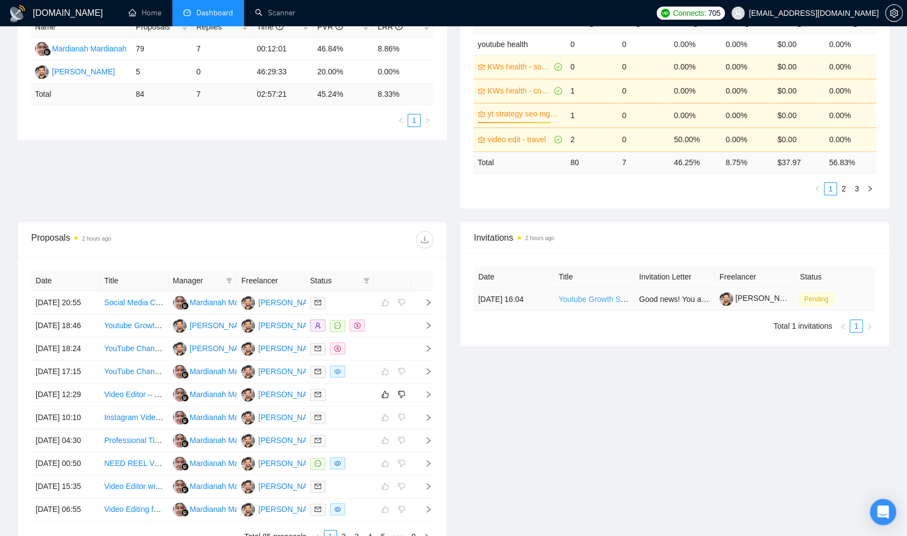
click at [600, 300] on link "Youtube Growth Strategist and Manager (Luxury Watches)" at bounding box center [657, 299] width 198 height 9
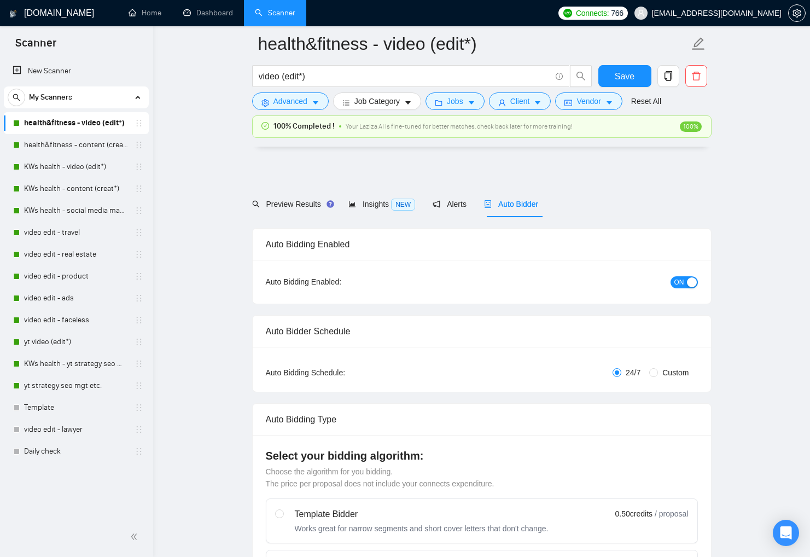
scroll to position [2385, 0]
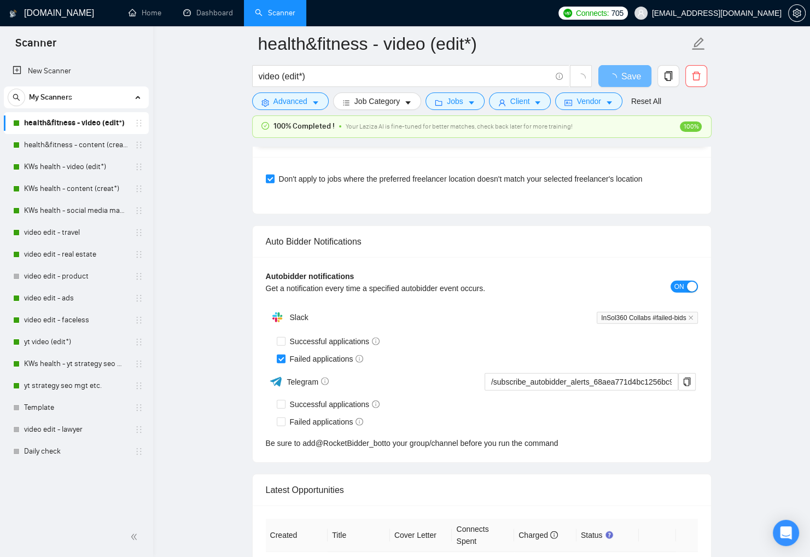
scroll to position [2385, 0]
